Goal: Transaction & Acquisition: Purchase product/service

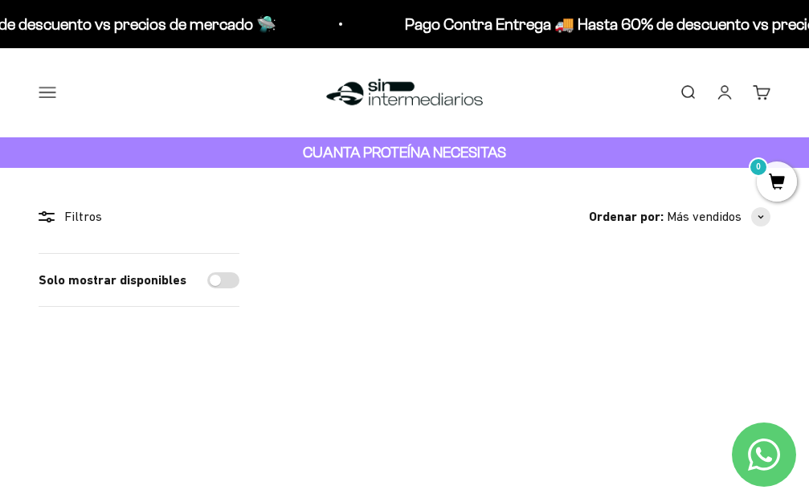
click at [228, 280] on input "Solo mostrar disponibles" at bounding box center [223, 280] width 32 height 16
checkbox input "true"
click at [211, 280] on input "Solo mostrar disponibles" at bounding box center [223, 280] width 32 height 16
checkbox input "false"
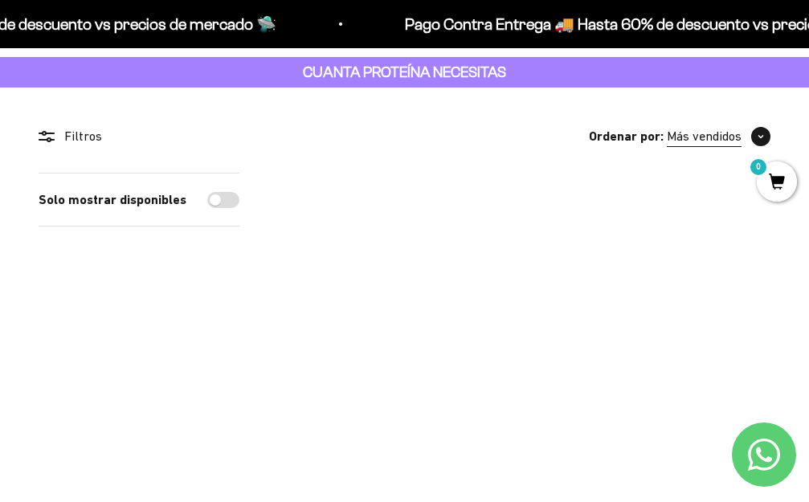
click at [761, 130] on span "button" at bounding box center [760, 136] width 19 height 19
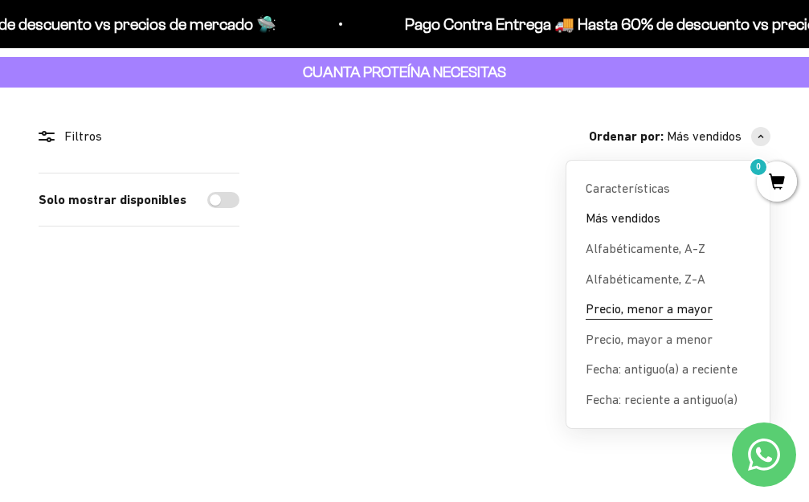
click at [657, 308] on span "Precio, menor a mayor" at bounding box center [649, 309] width 127 height 21
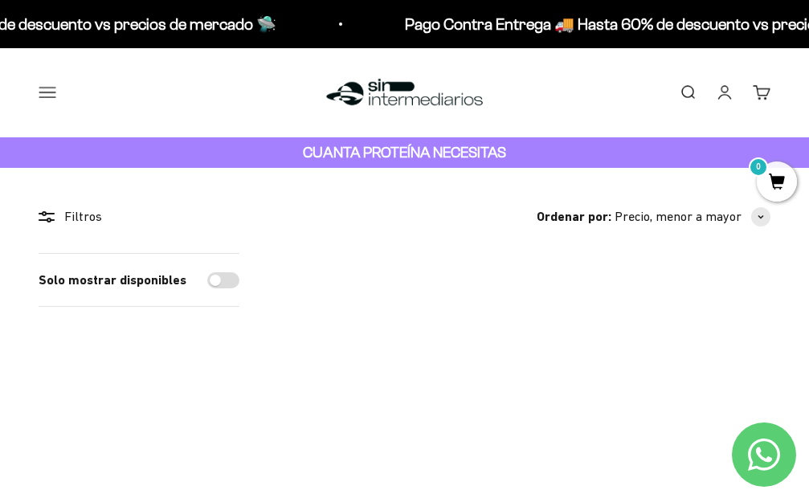
click at [54, 96] on button "Menú" at bounding box center [48, 93] width 18 height 18
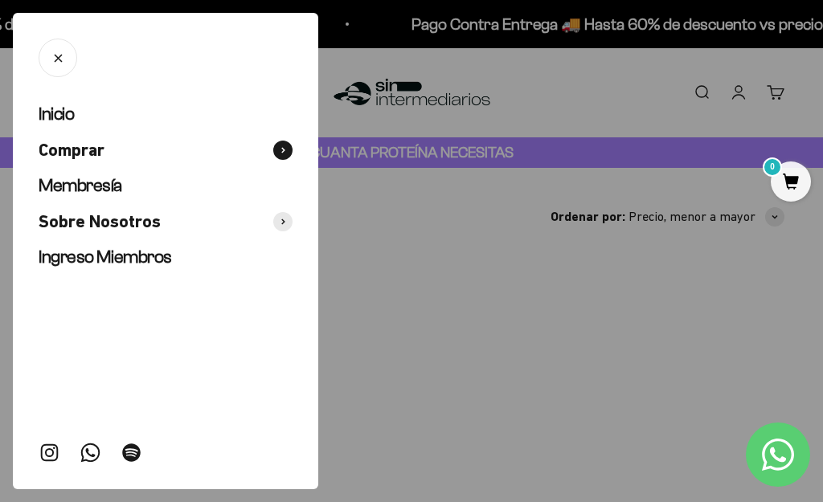
click at [83, 149] on span "Comprar" at bounding box center [72, 150] width 66 height 23
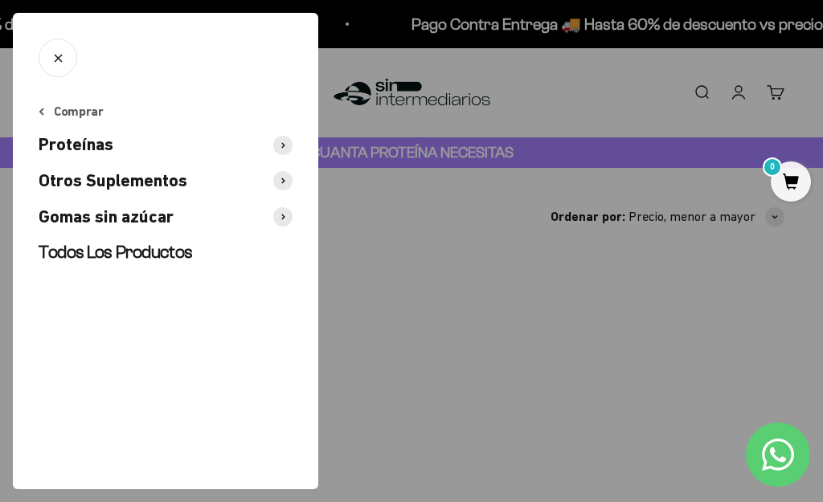
click at [165, 182] on span "Otros Suplementos" at bounding box center [113, 181] width 149 height 23
